Goal: Information Seeking & Learning: Learn about a topic

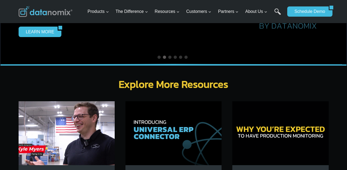
scroll to position [1580, 0]
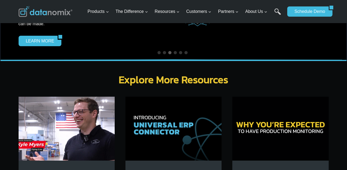
click at [311, 114] on img at bounding box center [280, 129] width 96 height 64
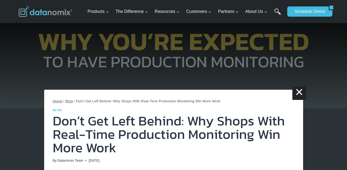
click at [58, 102] on span "Home" at bounding box center [58, 101] width 10 height 4
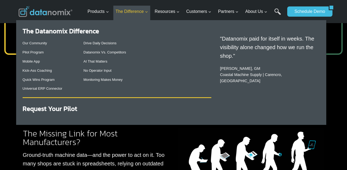
scroll to position [341, 0]
